Goal: Task Accomplishment & Management: Complete application form

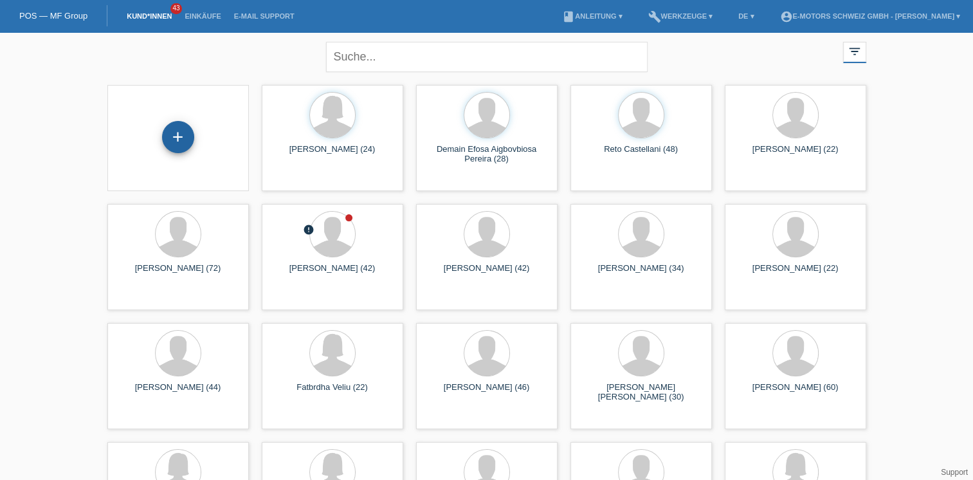
click at [169, 138] on div "+" at bounding box center [178, 137] width 32 height 32
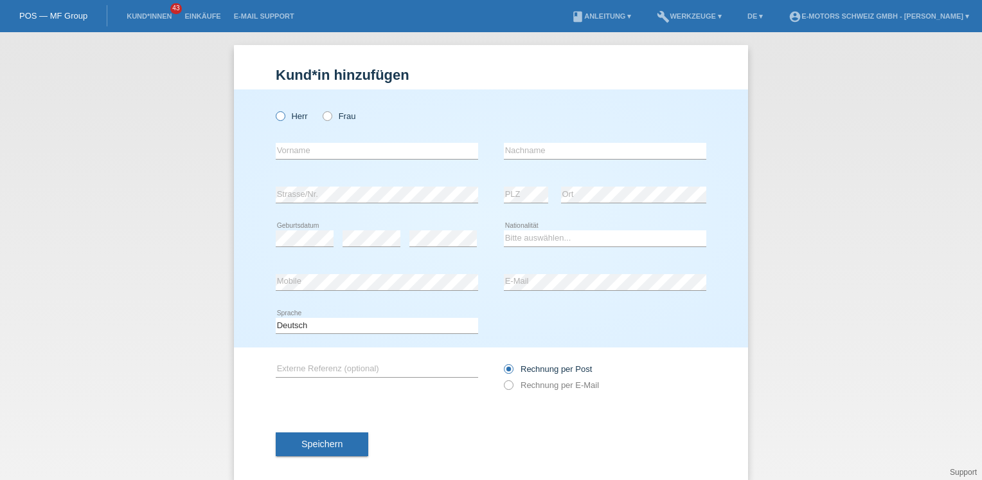
click at [274, 109] on icon at bounding box center [274, 109] width 0 height 0
click at [280, 115] on input "Herr" at bounding box center [280, 115] width 8 height 8
radio input "true"
click at [292, 154] on input "text" at bounding box center [377, 151] width 203 height 16
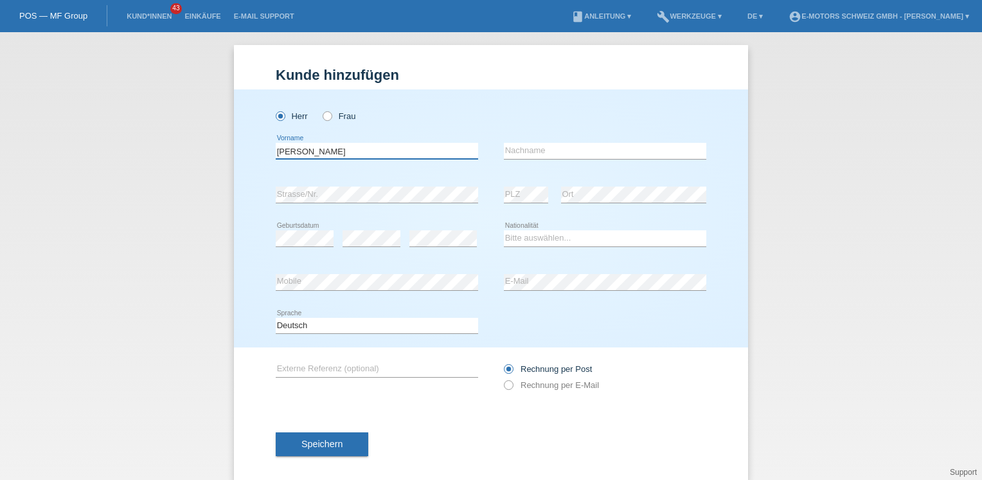
type input "[PERSON_NAME]"
click at [510, 150] on input "text" at bounding box center [605, 151] width 203 height 16
type input "Paradisi"
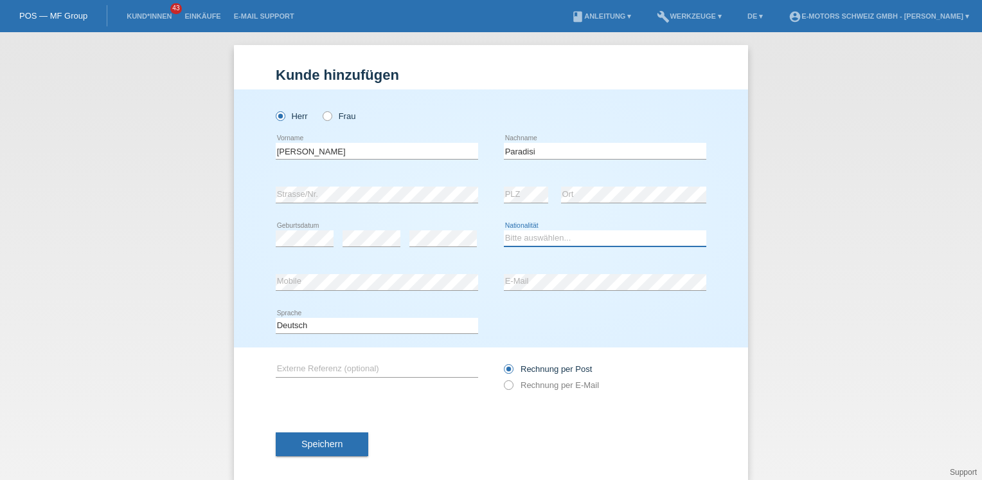
click at [531, 240] on select "Bitte auswählen... Schweiz Deutschland Liechtenstein Österreich ------------ Af…" at bounding box center [605, 237] width 203 height 15
select select "CH"
click at [504, 230] on select "Bitte auswählen... Schweiz Deutschland Liechtenstein Österreich ------------ Af…" at bounding box center [605, 237] width 203 height 15
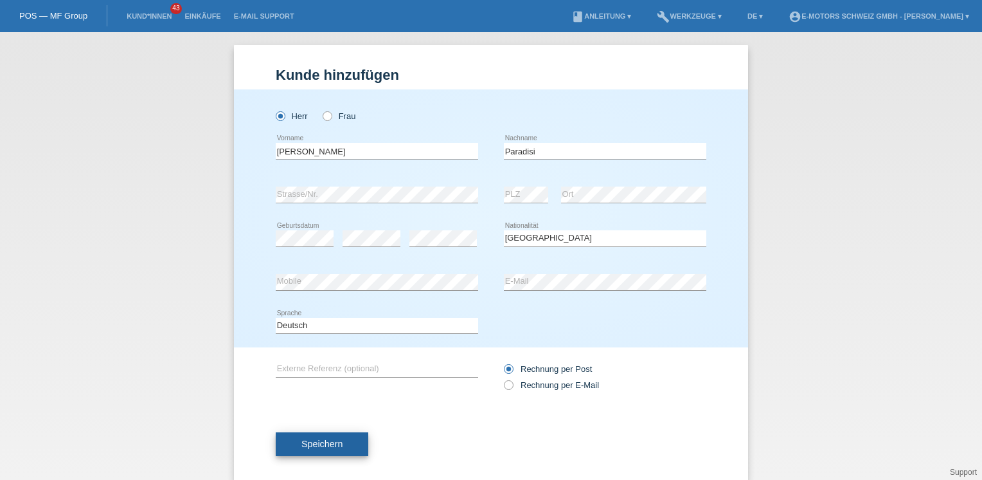
click at [351, 436] on button "Speichern" at bounding box center [322, 444] width 93 height 24
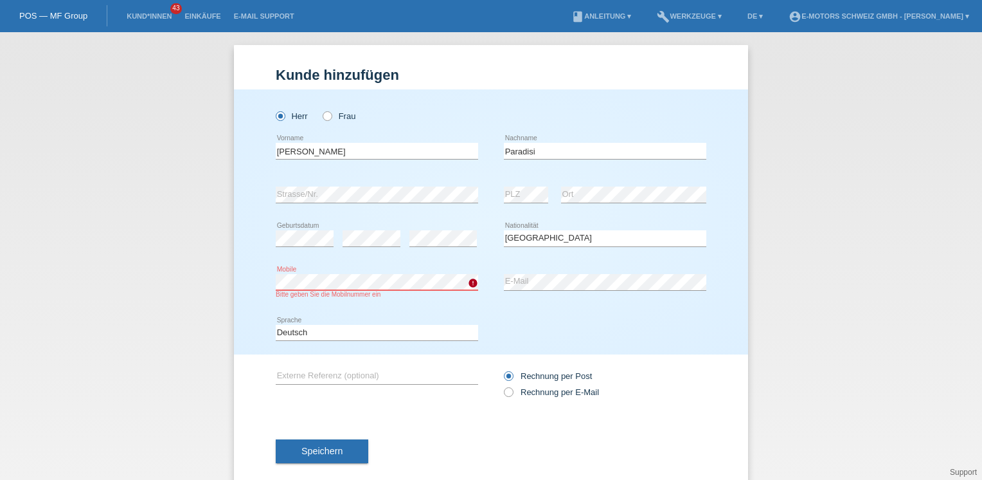
click at [260, 280] on div "Herr Frau Ernst error Vorname Paradisi C" at bounding box center [491, 221] width 514 height 265
click at [521, 331] on div "Deutsch Français Italiano English error Sprache" at bounding box center [491, 333] width 431 height 44
click at [323, 451] on span "Speichern" at bounding box center [322, 451] width 41 height 10
click at [332, 451] on span "Speichern" at bounding box center [322, 451] width 41 height 10
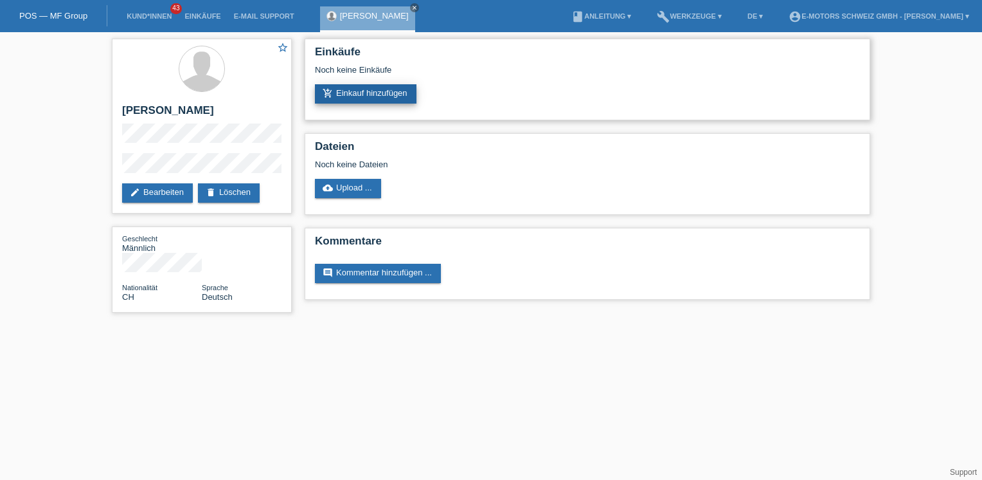
click at [347, 96] on link "add_shopping_cart Einkauf hinzufügen" at bounding box center [366, 93] width 102 height 19
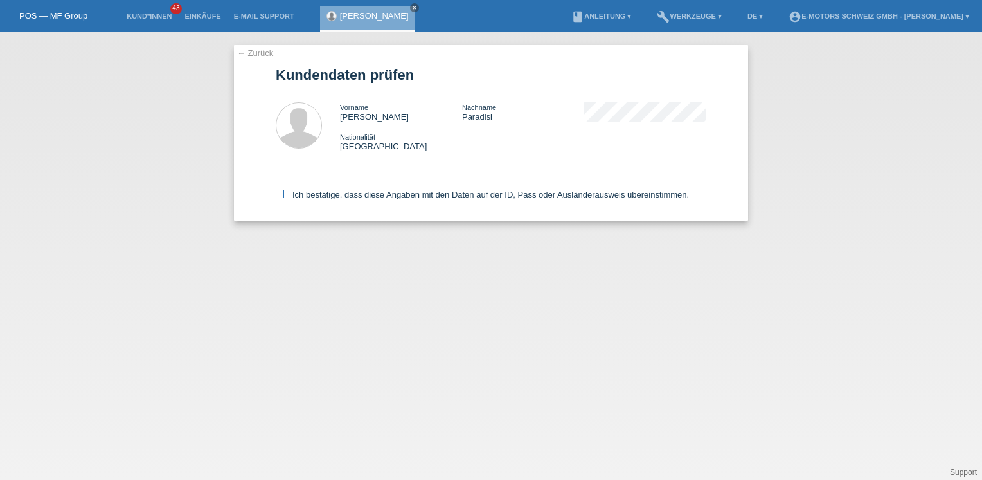
click at [332, 195] on label "Ich bestätige, dass diese Angaben mit den Daten auf der ID, Pass oder Ausländer…" at bounding box center [482, 195] width 413 height 10
click at [284, 195] on input "Ich bestätige, dass diese Angaben mit den Daten auf der ID, Pass oder Ausländer…" at bounding box center [280, 194] width 8 height 8
checkbox input "true"
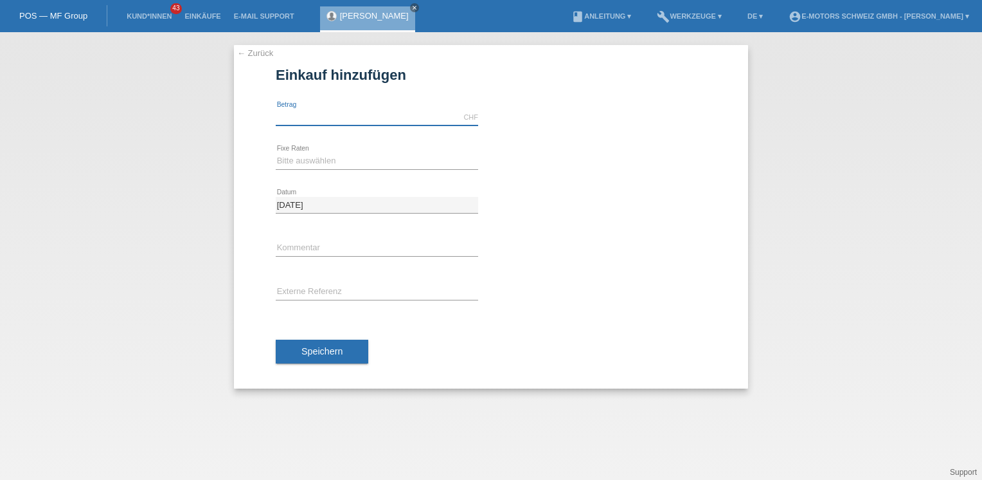
click at [334, 110] on input "text" at bounding box center [377, 117] width 203 height 16
type input "3000.00"
click at [321, 160] on select "Bitte auswählen 12 Raten 24 Raten 36 Raten 48 Raten" at bounding box center [377, 160] width 203 height 15
select select "214"
click at [276, 153] on select "Bitte auswählen 12 Raten 24 Raten 36 Raten 48 Raten" at bounding box center [377, 160] width 203 height 15
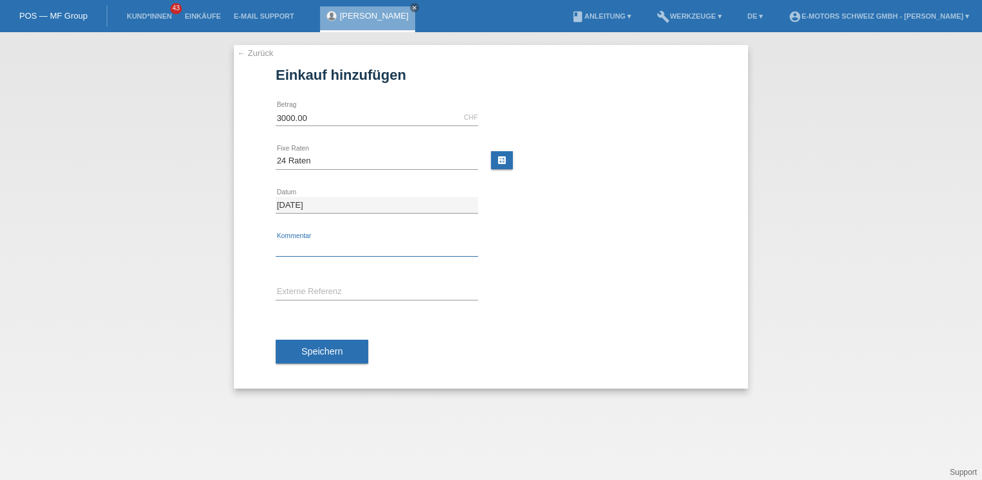
click at [319, 246] on input "text" at bounding box center [377, 248] width 203 height 16
type input "Andi"
click at [321, 351] on span "Speichern" at bounding box center [322, 351] width 41 height 10
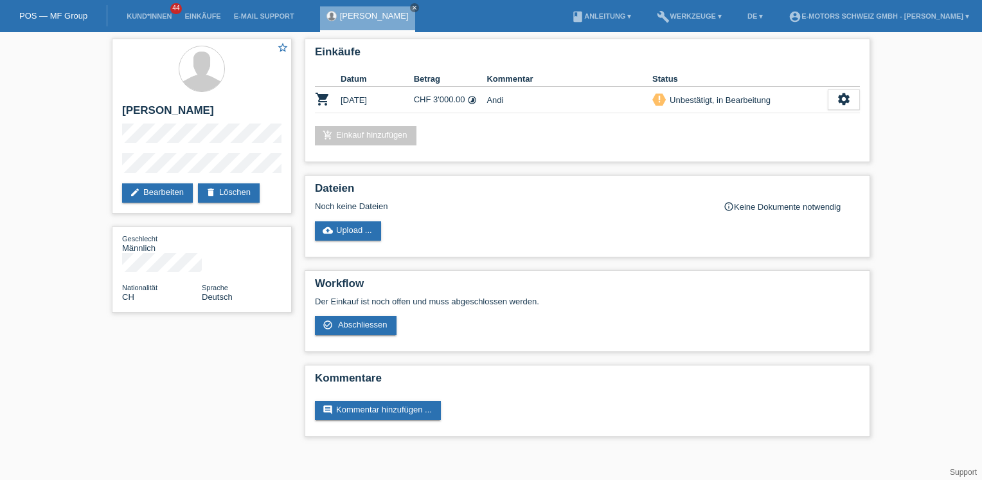
click at [321, 351] on div "Einkäufe Datum Betrag Kommentar Status shopping_cart [DATE] CHF 3'000.00 timela…" at bounding box center [587, 240] width 579 height 417
click at [354, 325] on span "Abschliessen" at bounding box center [363, 325] width 50 height 10
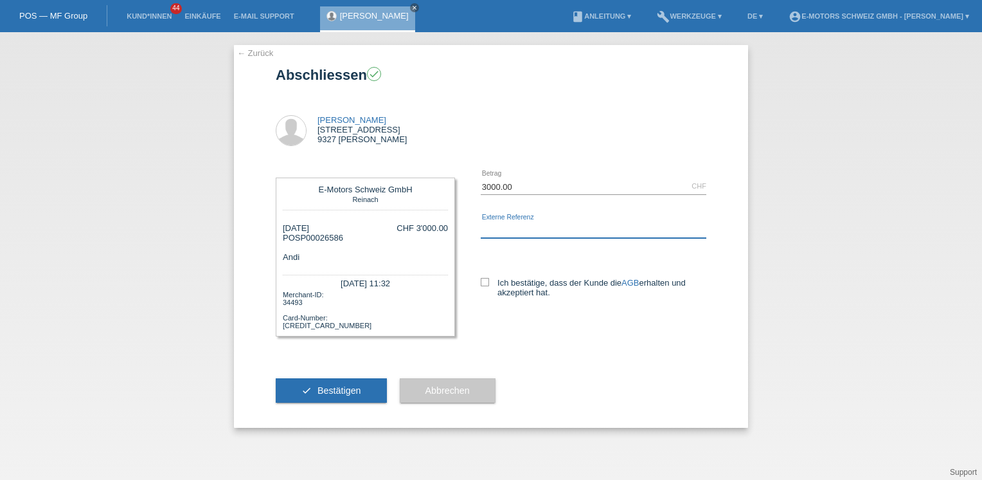
click at [495, 228] on input "text" at bounding box center [594, 230] width 226 height 16
type input "Andi"
click at [486, 292] on label "Ich bestätige, dass der Kunde die AGB erhalten und akzeptiert hat." at bounding box center [594, 287] width 226 height 19
click at [486, 286] on input "Ich bestätige, dass der Kunde die AGB erhalten und akzeptiert hat." at bounding box center [485, 282] width 8 height 8
checkbox input "true"
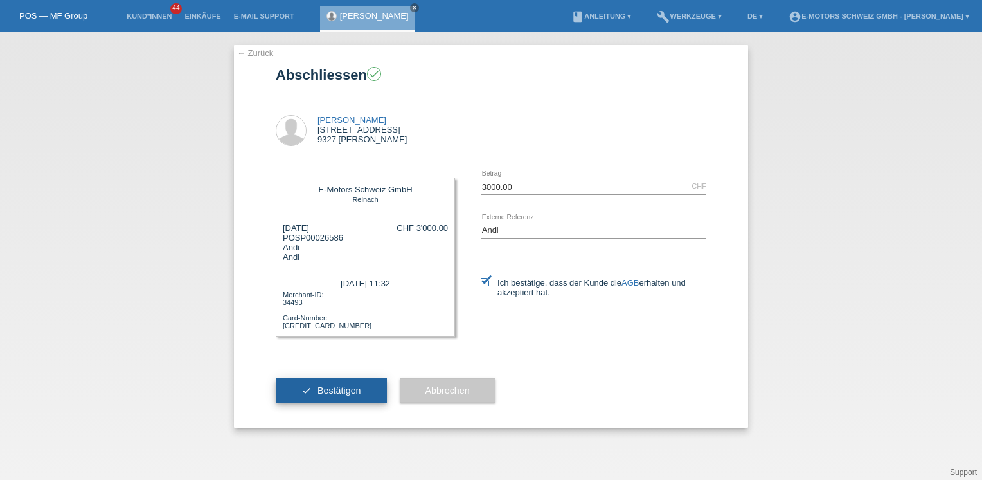
click at [366, 393] on button "check Bestätigen" at bounding box center [331, 390] width 111 height 24
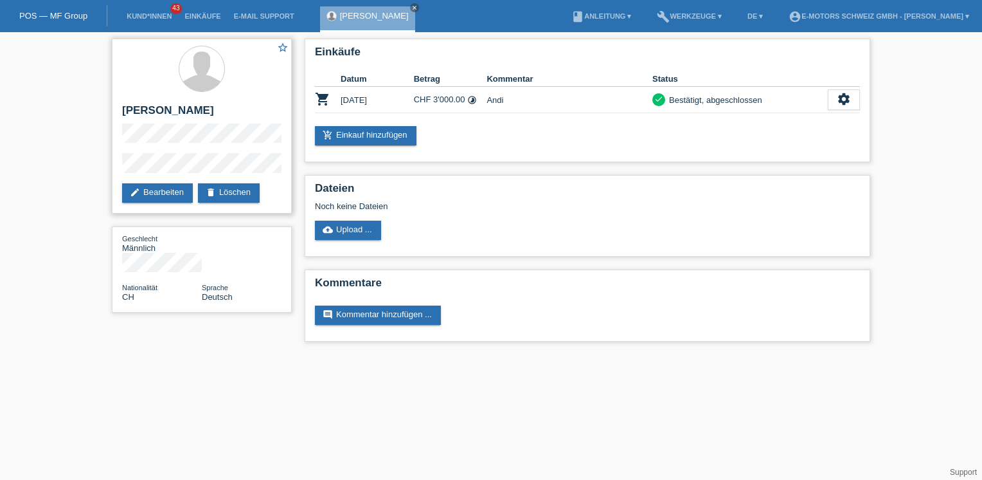
drag, startPoint x: 121, startPoint y: 107, endPoint x: 196, endPoint y: 119, distance: 76.2
click at [196, 119] on div "star_border Ernst Paradisi edit Bearbeiten delete Löschen" at bounding box center [202, 126] width 180 height 175
copy h2 "[PERSON_NAME]"
click at [839, 102] on icon "settings" at bounding box center [844, 99] width 14 height 14
click at [798, 132] on span "AGB herunterladen" at bounding box center [789, 138] width 75 height 15
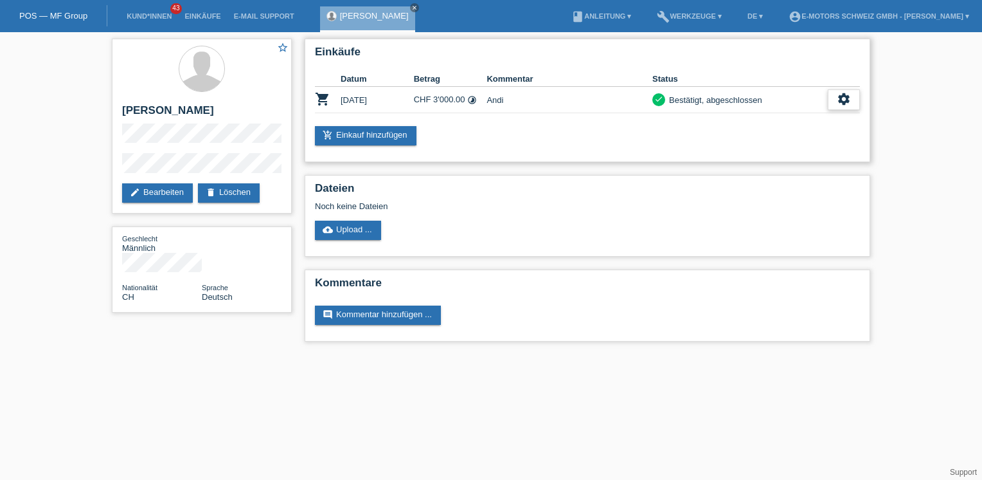
click at [840, 96] on icon "settings" at bounding box center [844, 99] width 14 height 14
click at [766, 163] on span "Quittung herunterladen" at bounding box center [796, 157] width 89 height 15
click at [198, 12] on li "Einkäufe" at bounding box center [202, 16] width 49 height 33
click at [199, 17] on link "Einkäufe" at bounding box center [202, 16] width 49 height 8
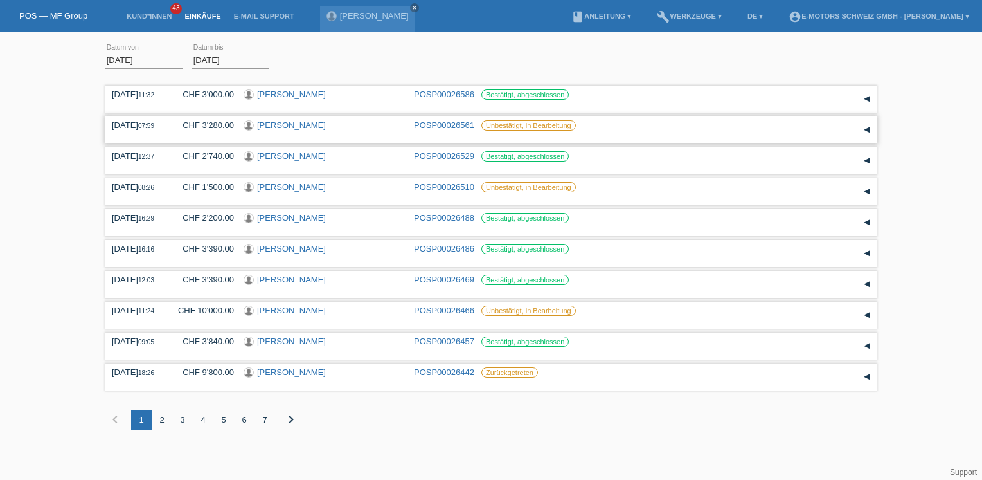
click at [267, 125] on link "Fabrizio Mannino" at bounding box center [291, 125] width 69 height 10
click at [278, 95] on link "[PERSON_NAME]" at bounding box center [291, 94] width 69 height 10
click at [435, 93] on link "POSP00026586" at bounding box center [444, 94] width 60 height 10
